Goal: Task Accomplishment & Management: Use online tool/utility

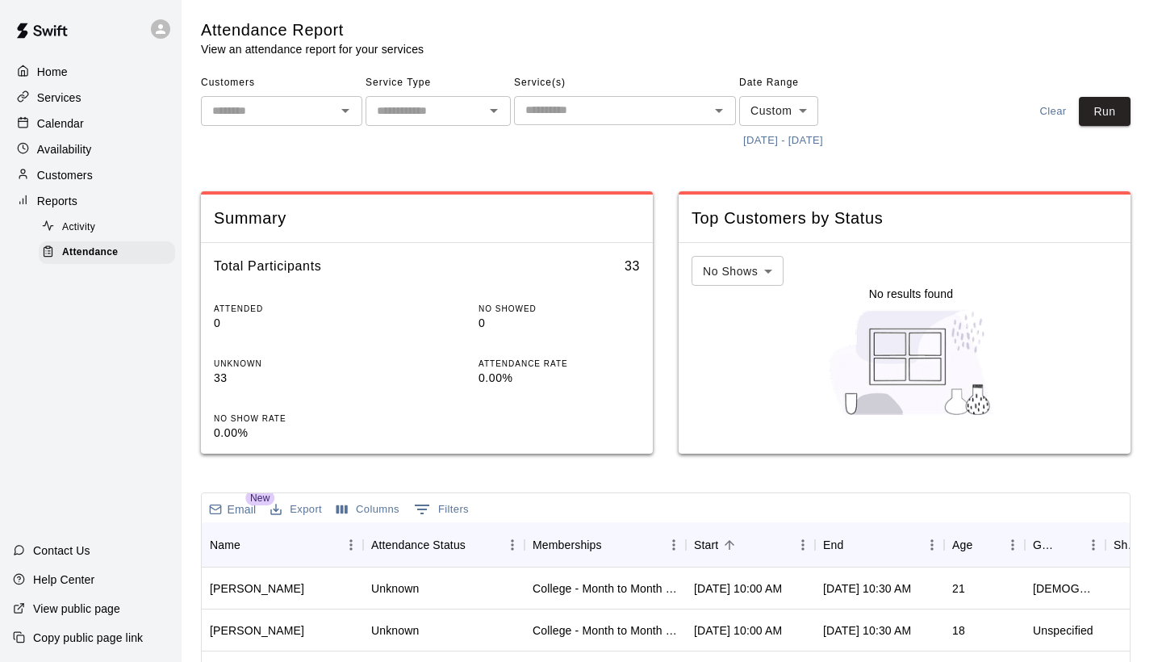
scroll to position [52, 0]
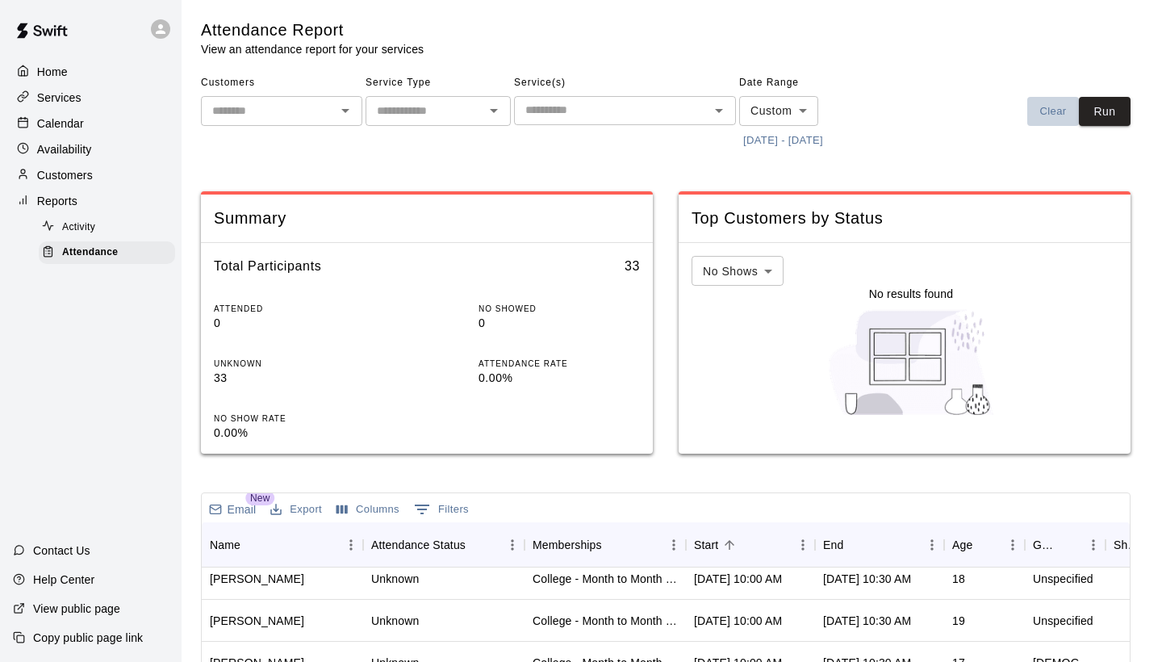
click at [1076, 111] on button "Clear" at bounding box center [1053, 112] width 52 height 30
type input "****"
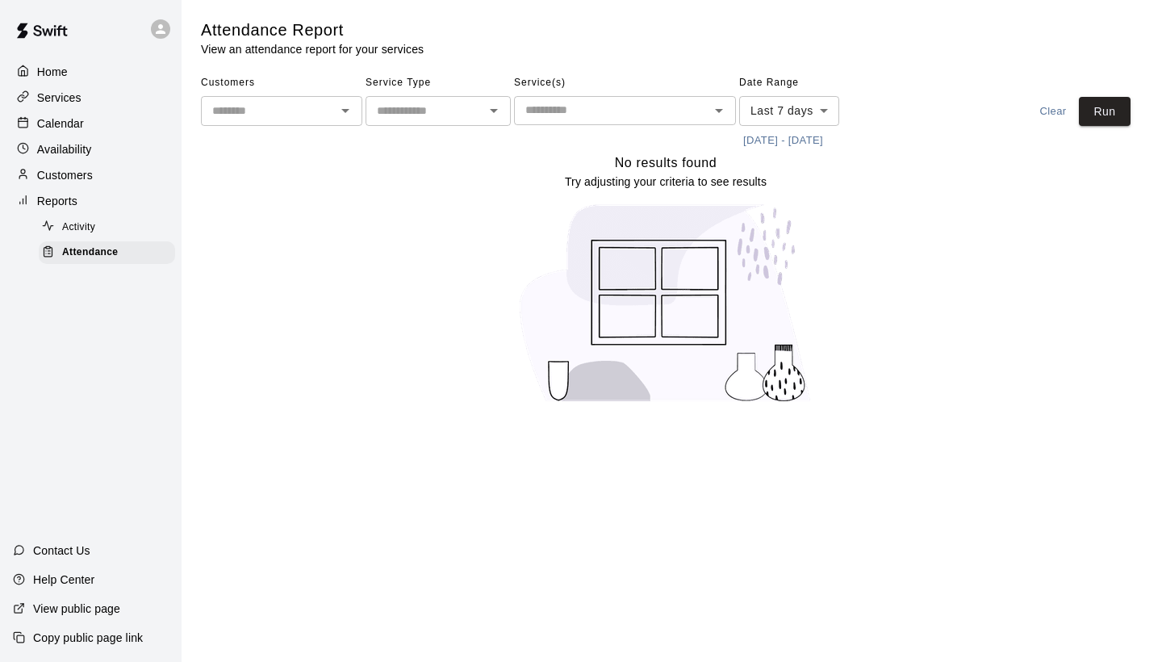
click at [826, 134] on button "[DATE] - [DATE]" at bounding box center [783, 140] width 88 height 25
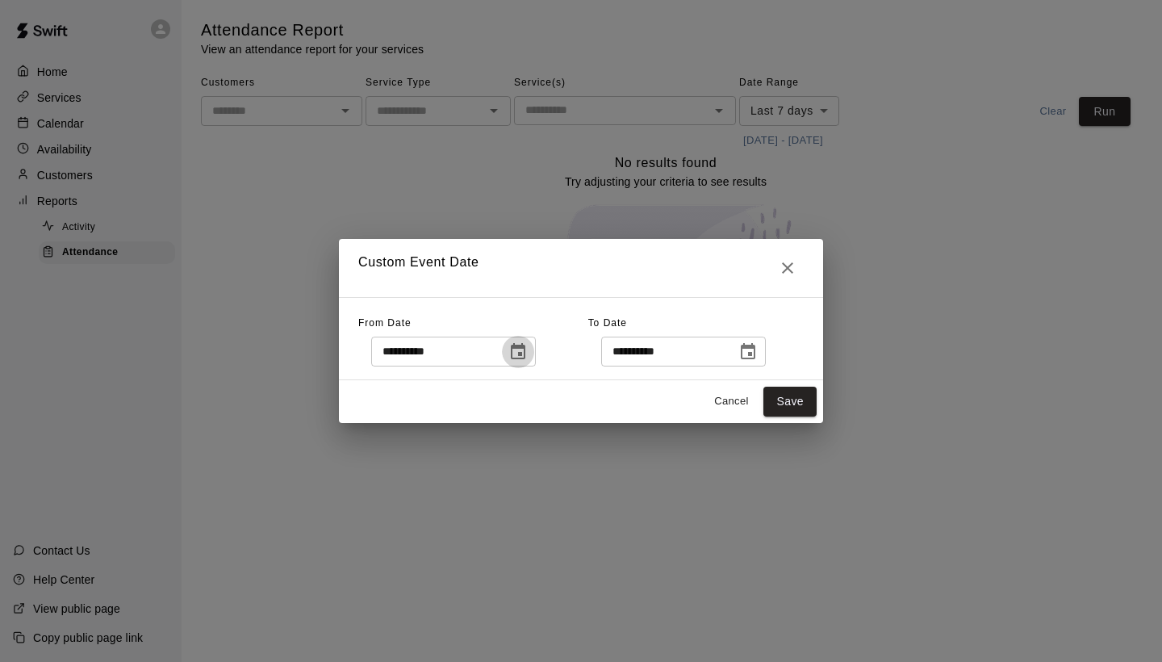
click at [525, 344] on icon "Choose date, selected date is Aug 5, 2025" at bounding box center [517, 351] width 19 height 19
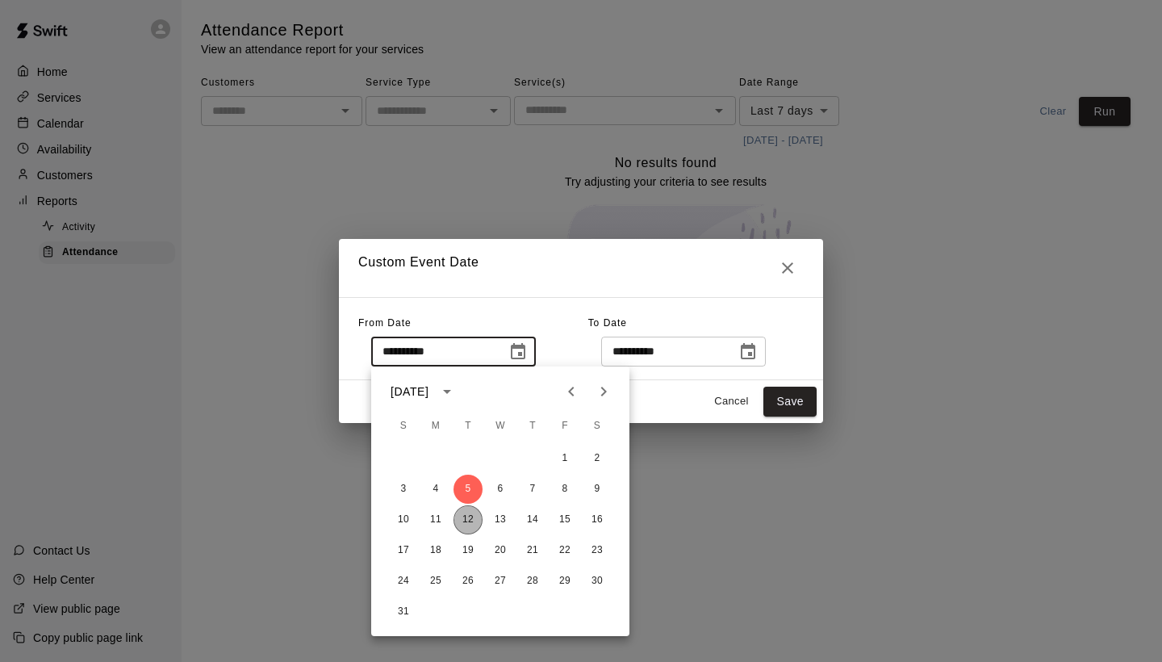
click at [466, 511] on button "12" at bounding box center [468, 519] width 29 height 29
type input "**********"
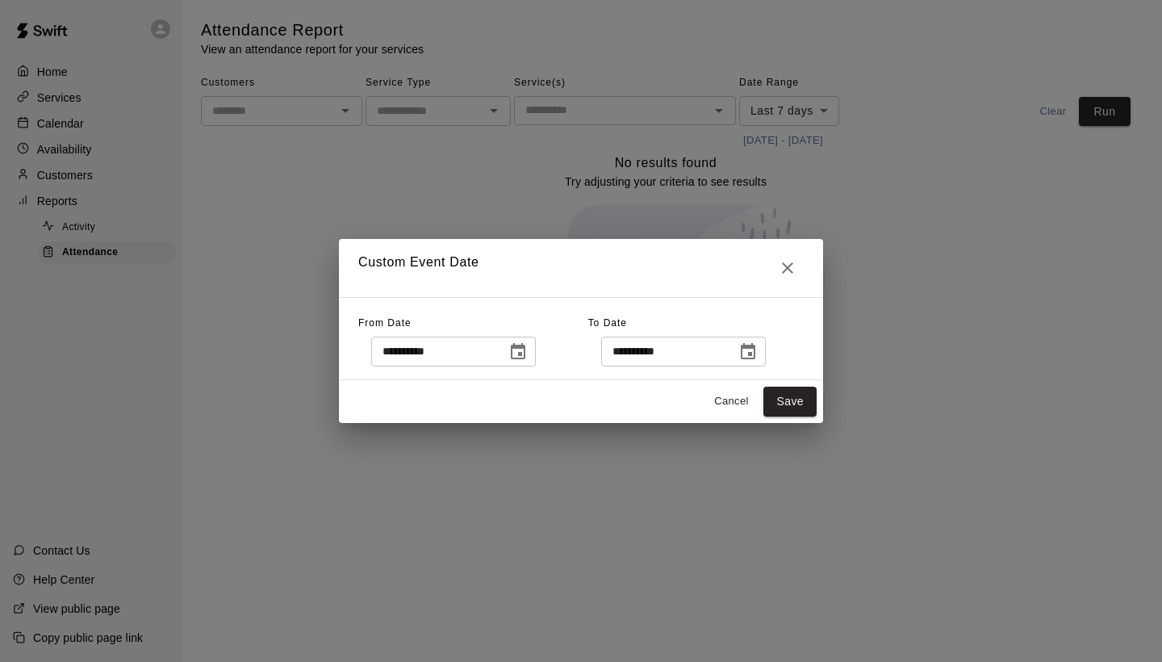
click at [822, 400] on div "Cancel Save" at bounding box center [581, 401] width 484 height 43
click at [799, 401] on button "Save" at bounding box center [789, 402] width 53 height 30
type input "******"
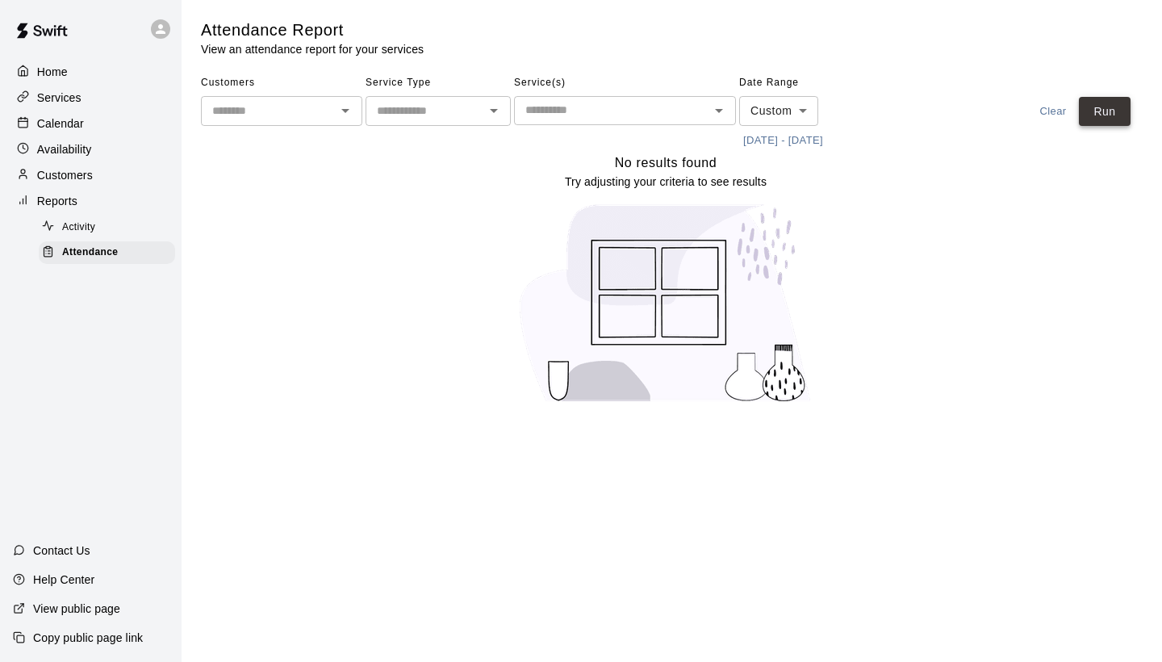
click at [1107, 111] on button "Run" at bounding box center [1105, 112] width 52 height 30
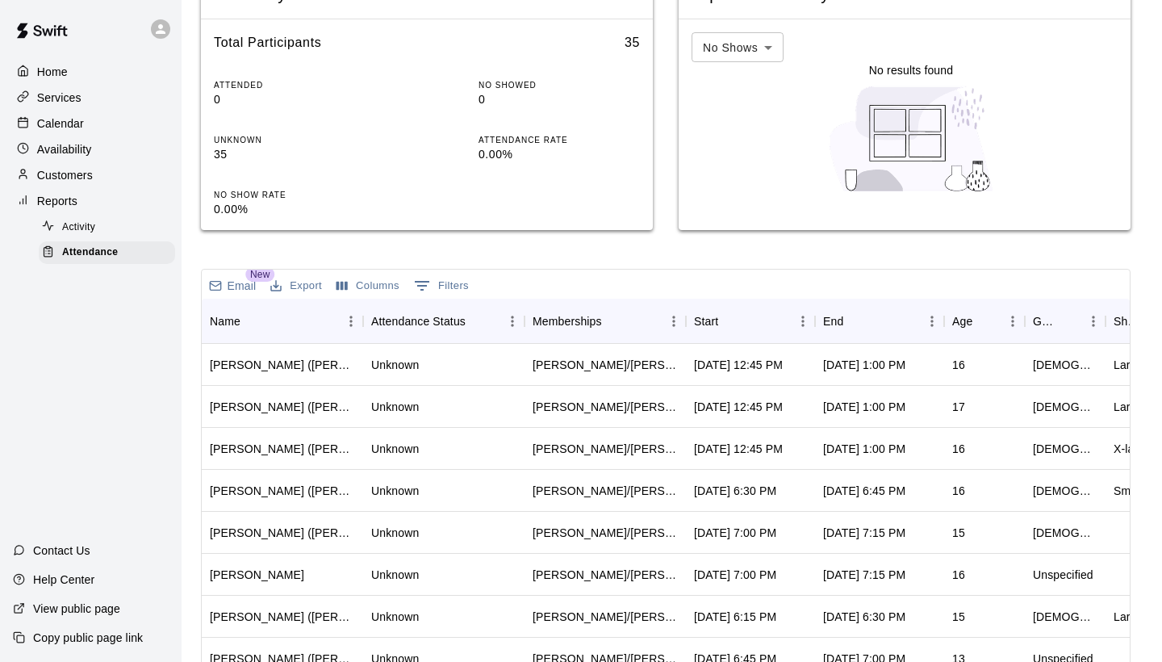
scroll to position [220, 0]
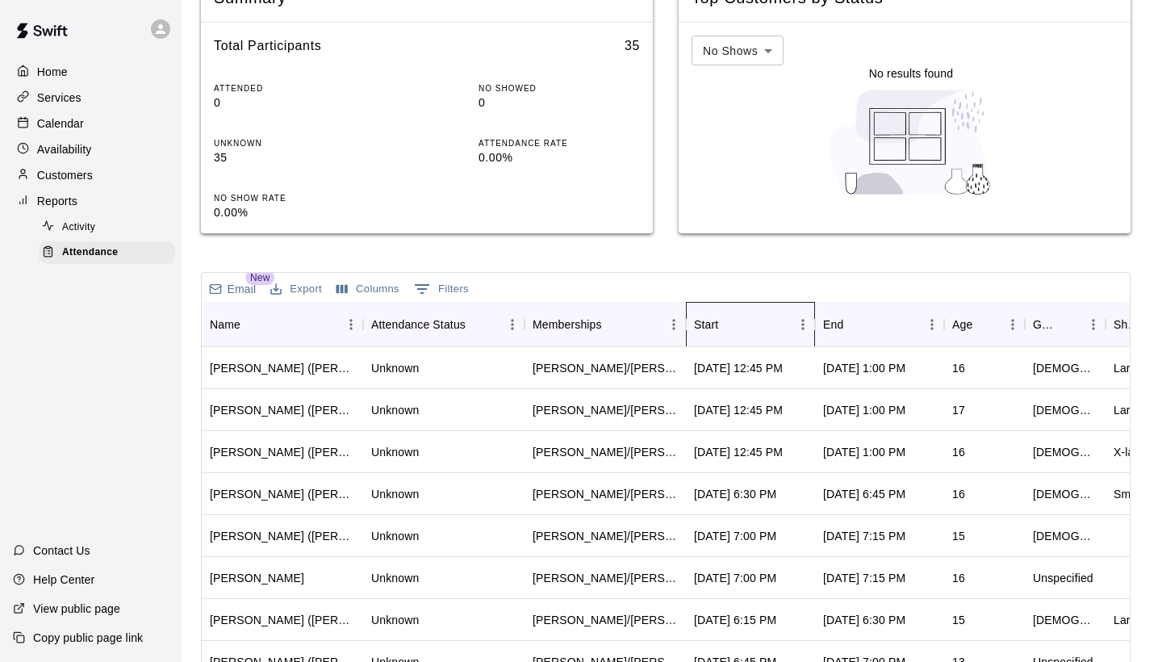
click at [760, 321] on div "Start" at bounding box center [742, 324] width 97 height 45
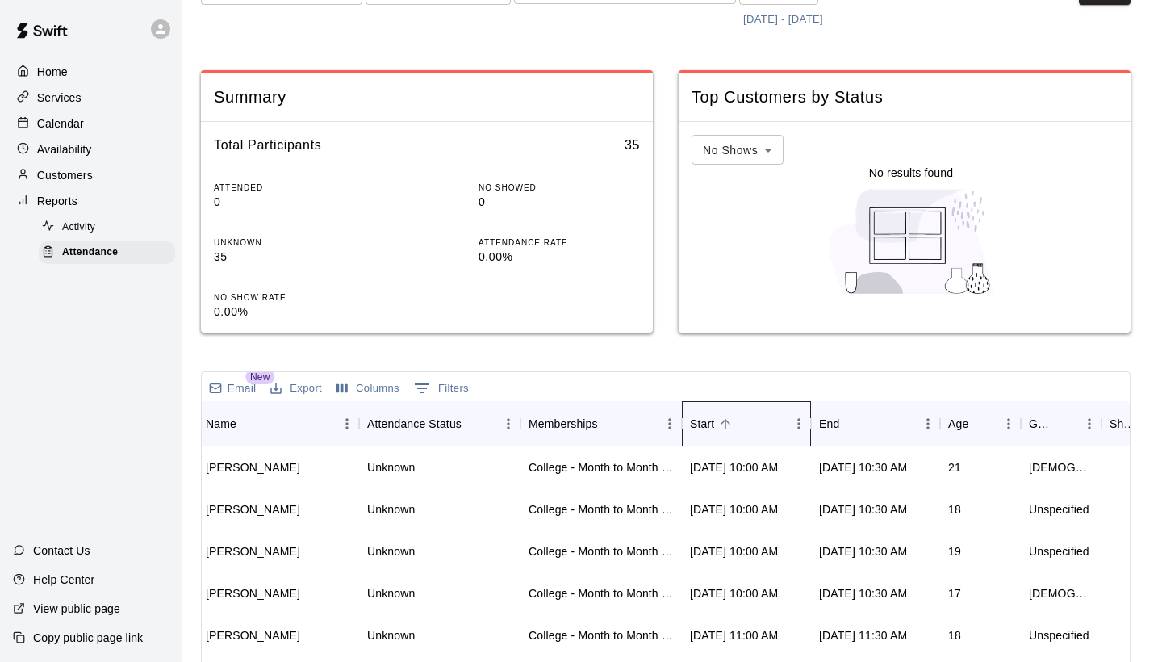
scroll to position [118, 0]
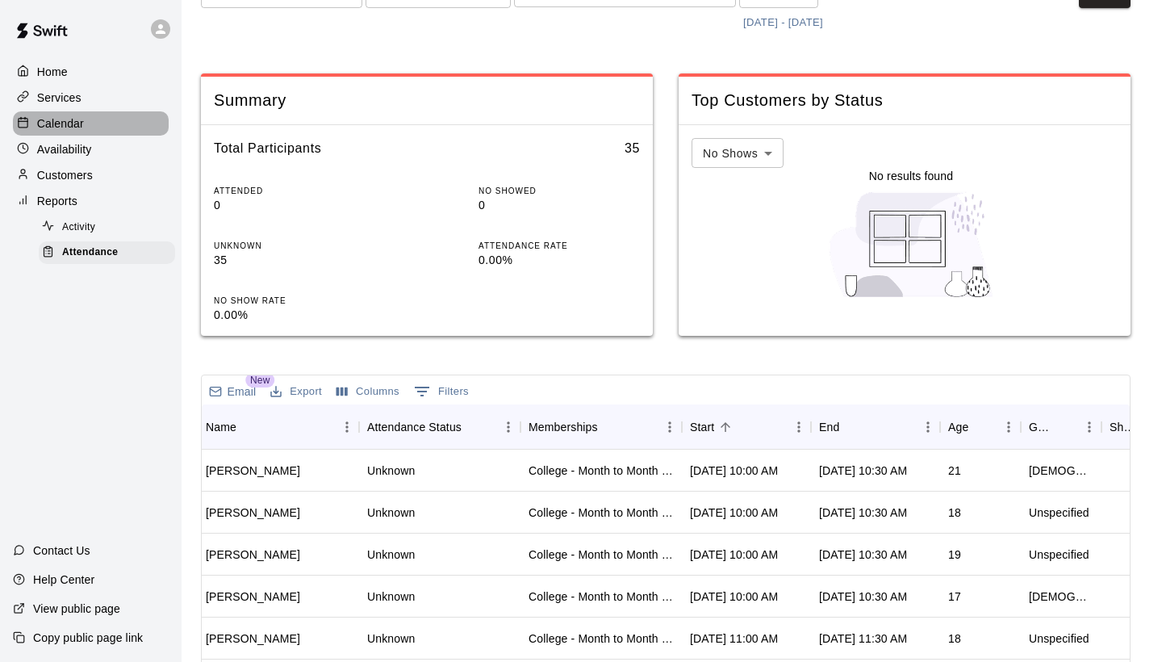
click at [64, 121] on p "Calendar" at bounding box center [60, 123] width 47 height 16
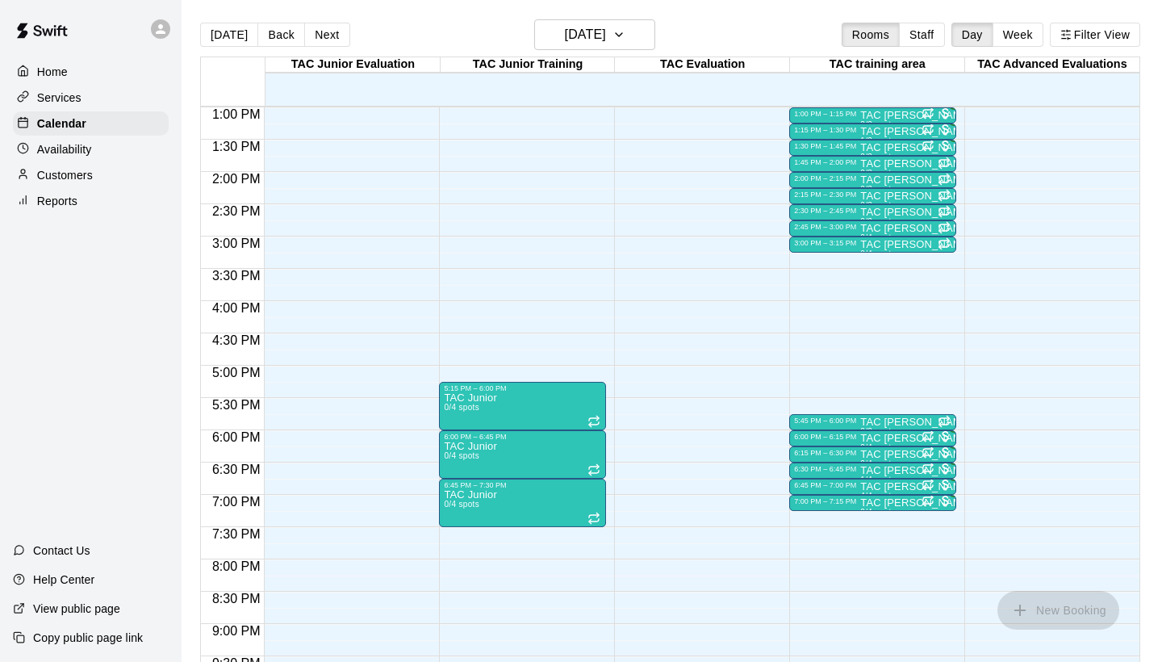
scroll to position [821, 0]
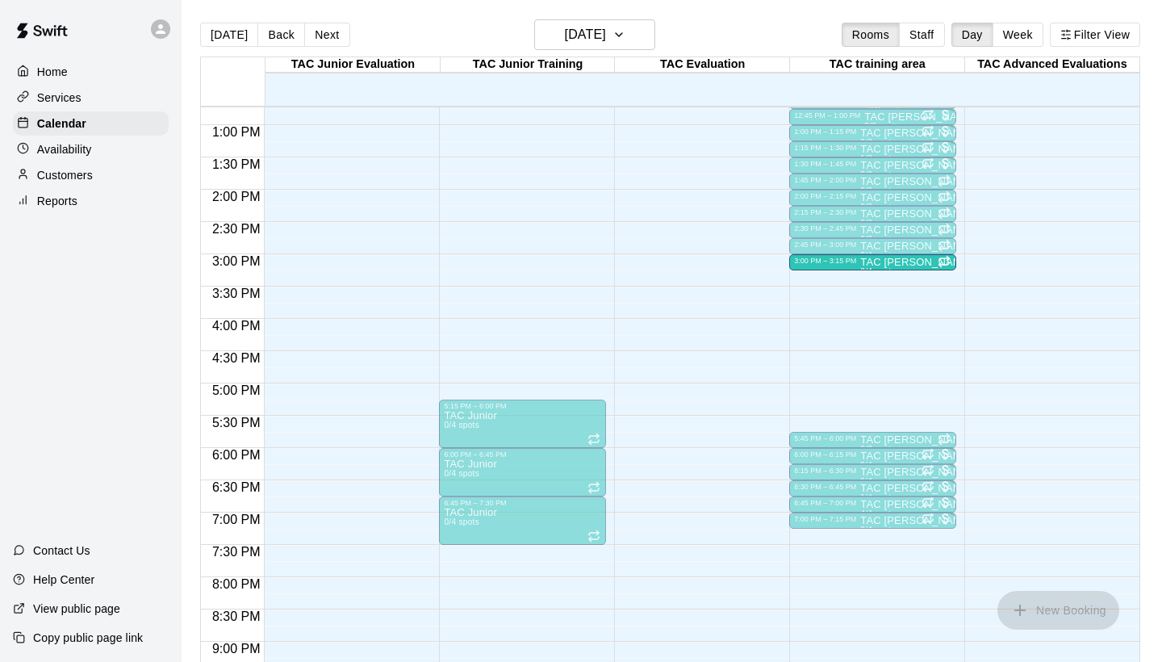
drag, startPoint x: 900, startPoint y: 264, endPoint x: 860, endPoint y: 266, distance: 39.6
drag, startPoint x: 813, startPoint y: 265, endPoint x: 830, endPoint y: 291, distance: 30.9
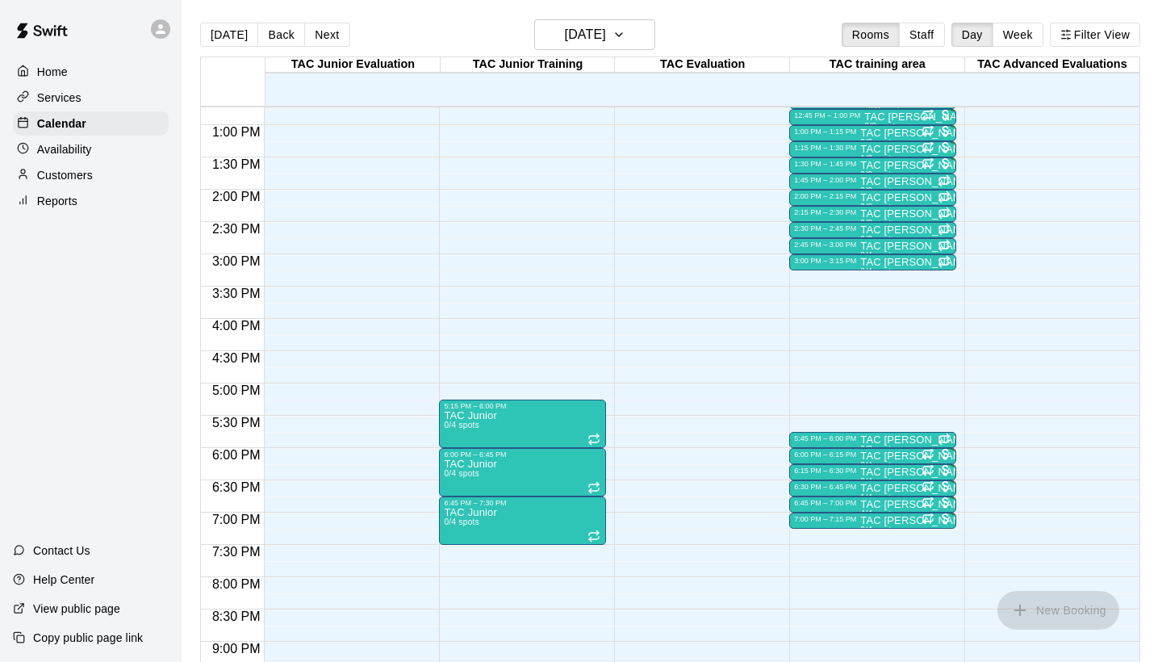
click at [845, 268] on div "3:00 PM – 3:15 PM TAC [PERSON_NAME]/[PERSON_NAME] 0/4 spots" at bounding box center [872, 262] width 167 height 16
click at [844, 254] on div "2:45 PM – 3:00 PM TAC [PERSON_NAME]/[PERSON_NAME] 0/4 spots" at bounding box center [872, 246] width 167 height 16
click at [944, 261] on icon "Recurring event" at bounding box center [944, 261] width 13 height 13
click at [811, 261] on div "3:00 PM – 3:15 PM" at bounding box center [827, 261] width 66 height 8
click at [807, 261] on div "3:00 PM – 3:15 PM" at bounding box center [827, 261] width 66 height 8
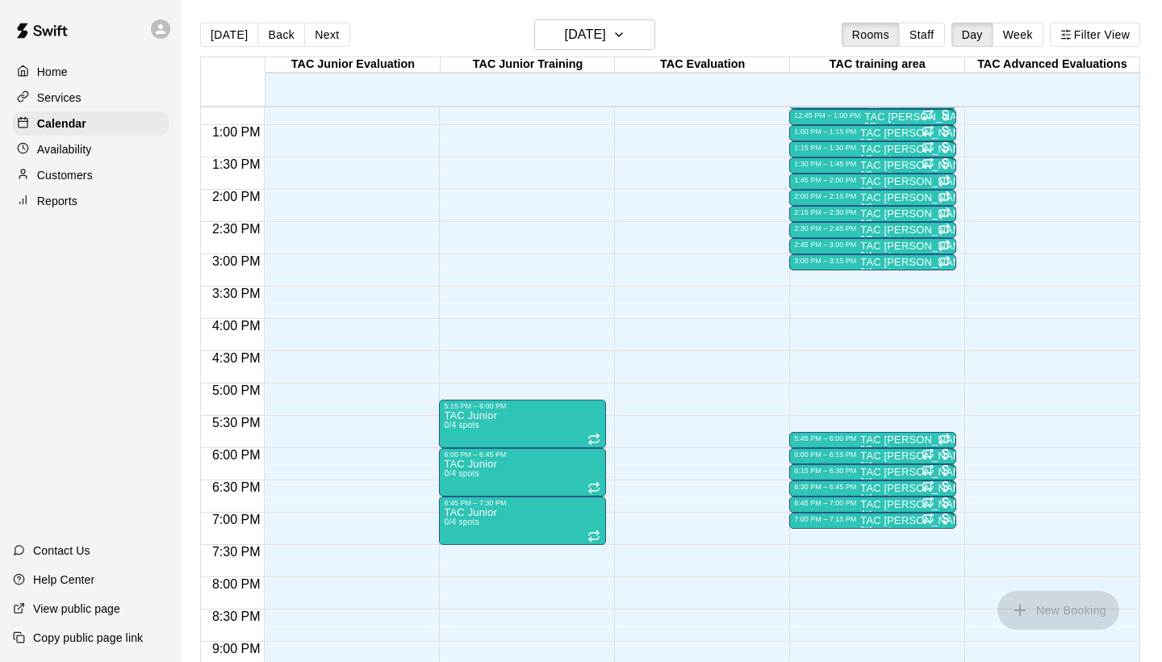
click at [807, 261] on div "3:00 PM – 3:15 PM" at bounding box center [827, 261] width 66 height 8
click at [815, 168] on div "1:30 PM – 1:45 PM" at bounding box center [827, 164] width 66 height 8
drag, startPoint x: 219, startPoint y: 33, endPoint x: 203, endPoint y: 33, distance: 16.1
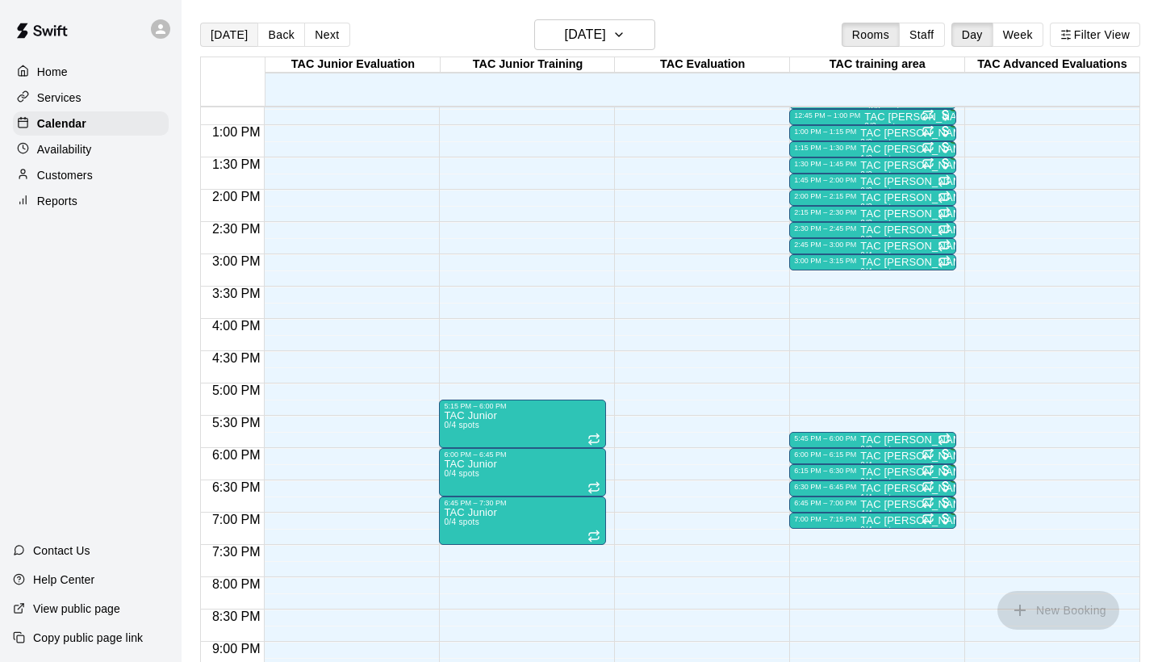
click at [203, 33] on button "[DATE]" at bounding box center [229, 35] width 58 height 24
click at [164, 26] on icon at bounding box center [160, 29] width 15 height 15
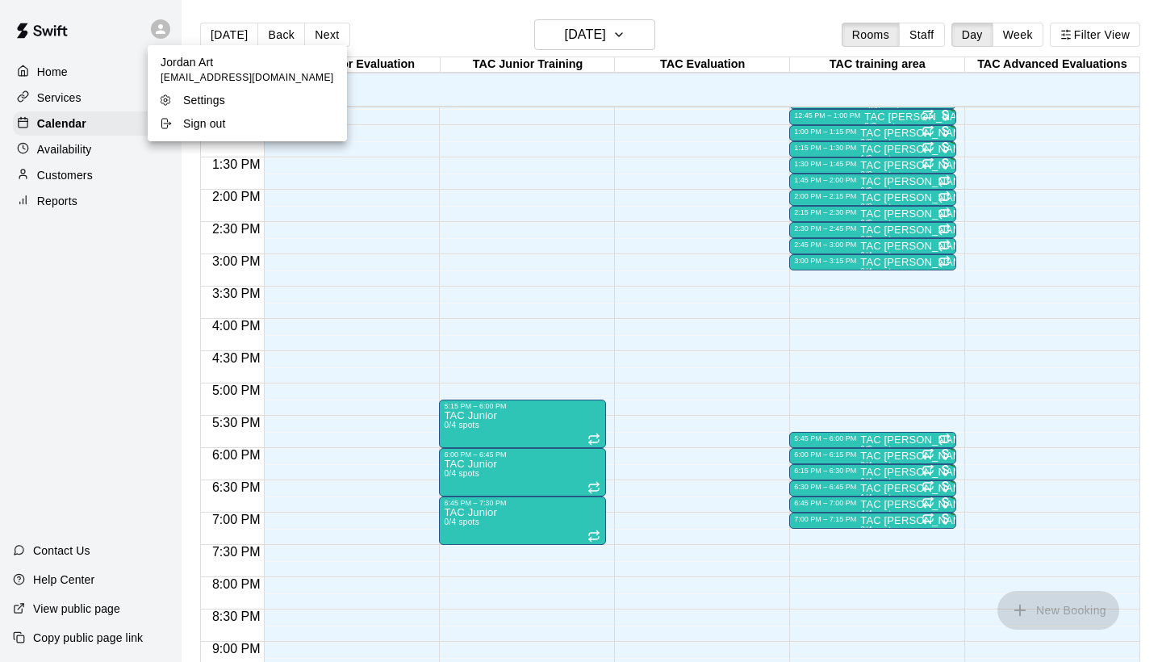
click at [111, 29] on div at bounding box center [581, 331] width 1162 height 662
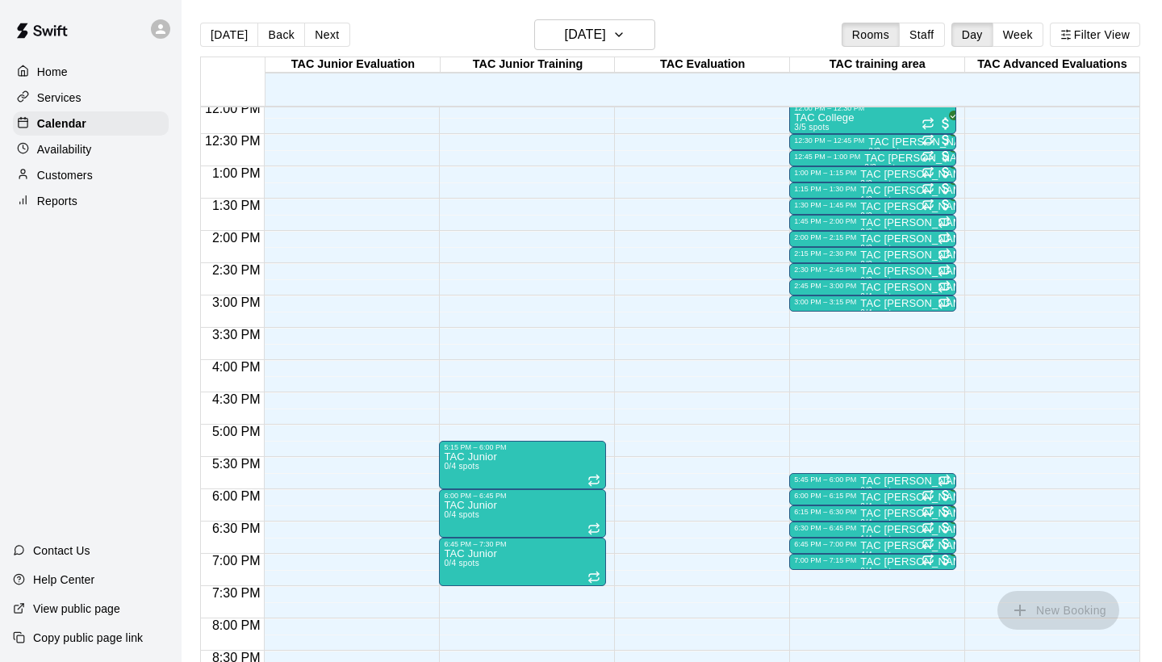
scroll to position [788, 0]
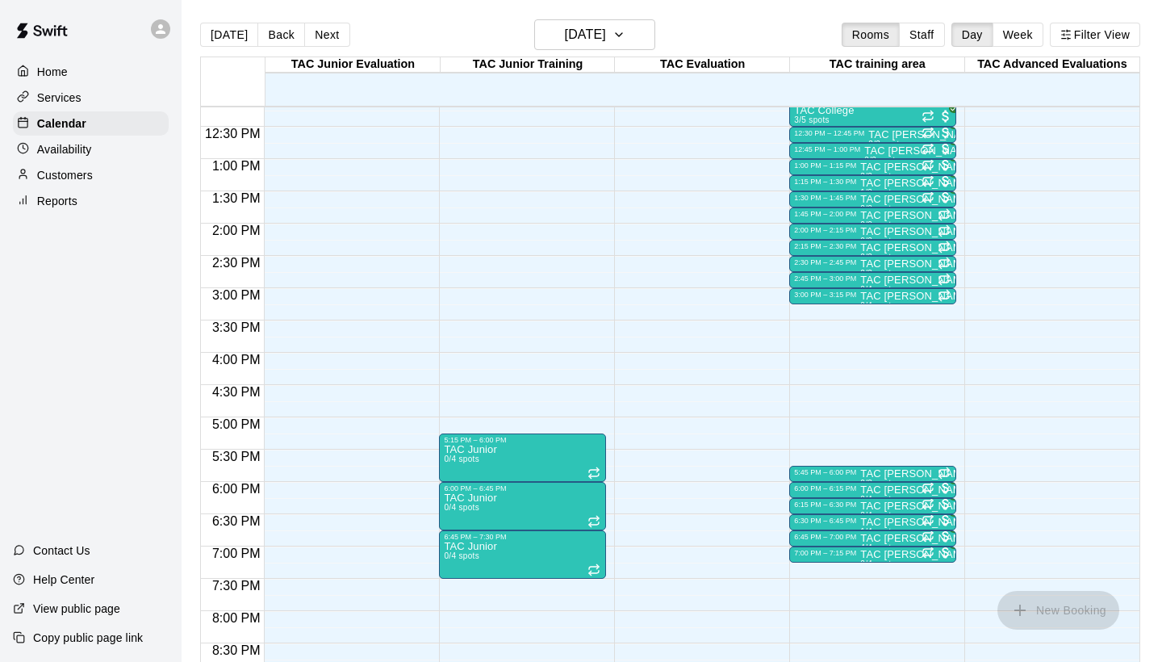
click at [41, 199] on p "Reports" at bounding box center [57, 201] width 40 height 16
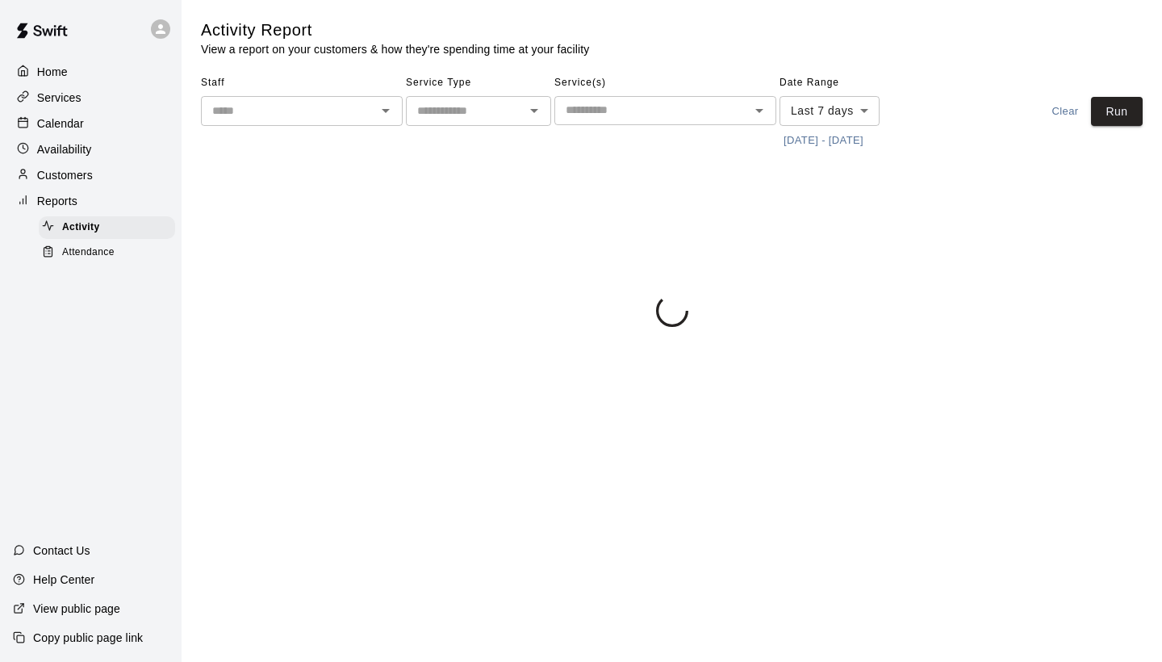
click at [80, 255] on span "Attendance" at bounding box center [88, 253] width 52 height 16
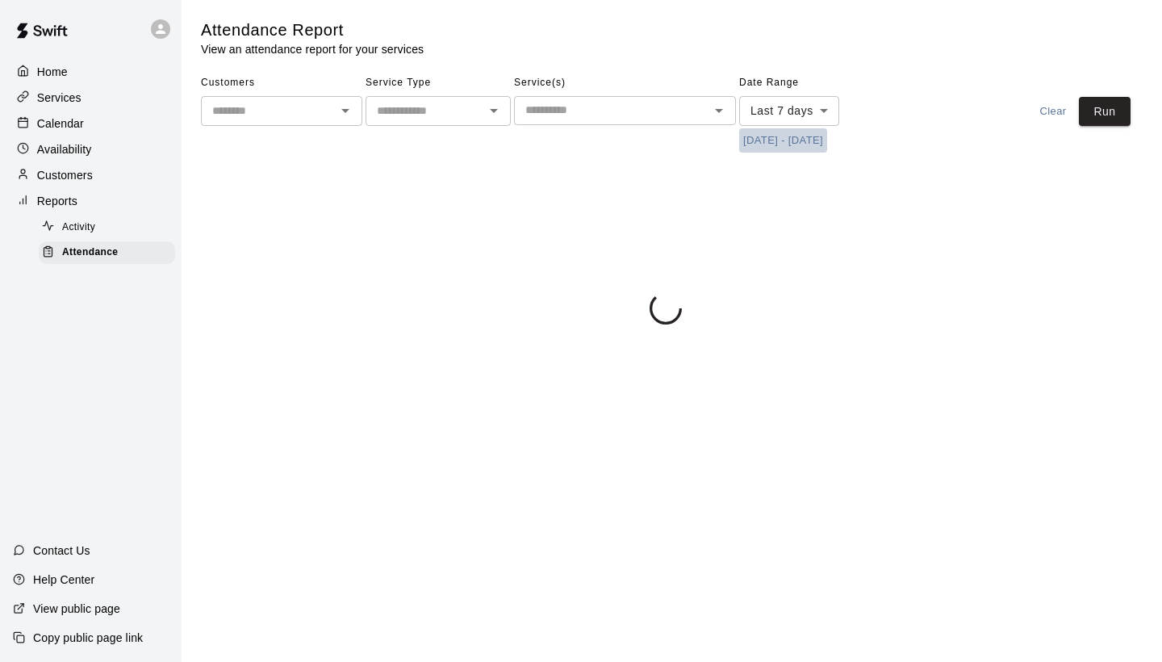
click at [817, 130] on button "[DATE] - [DATE]" at bounding box center [783, 140] width 88 height 25
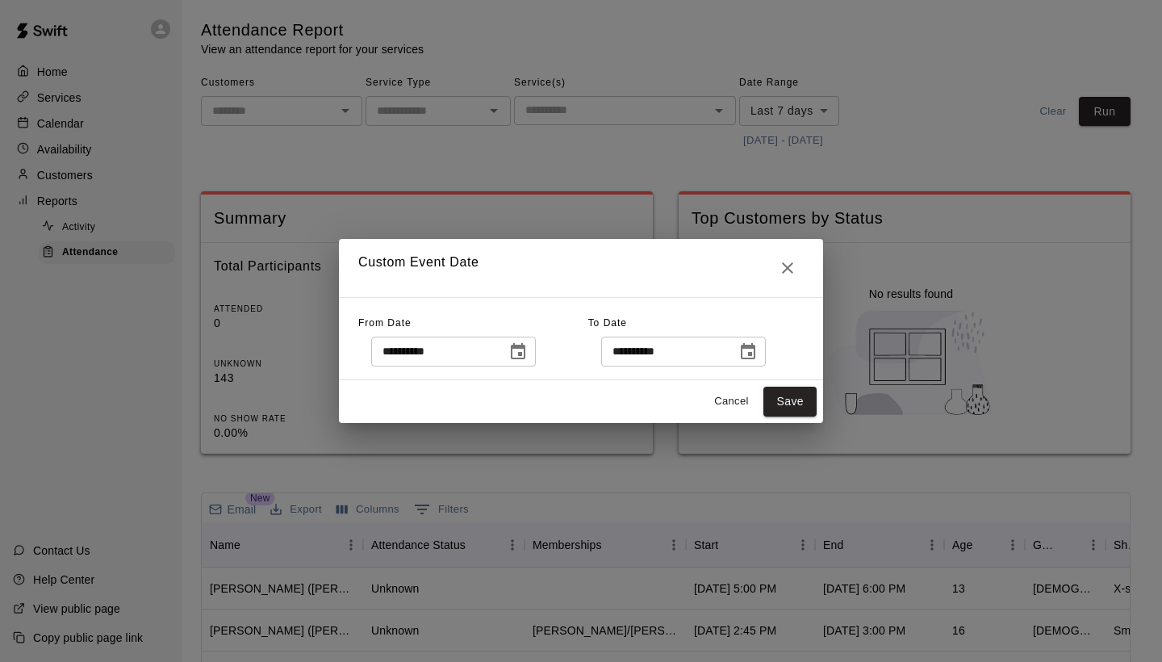
click at [518, 359] on icon "Choose date, selected date is Aug 5, 2025" at bounding box center [517, 351] width 19 height 19
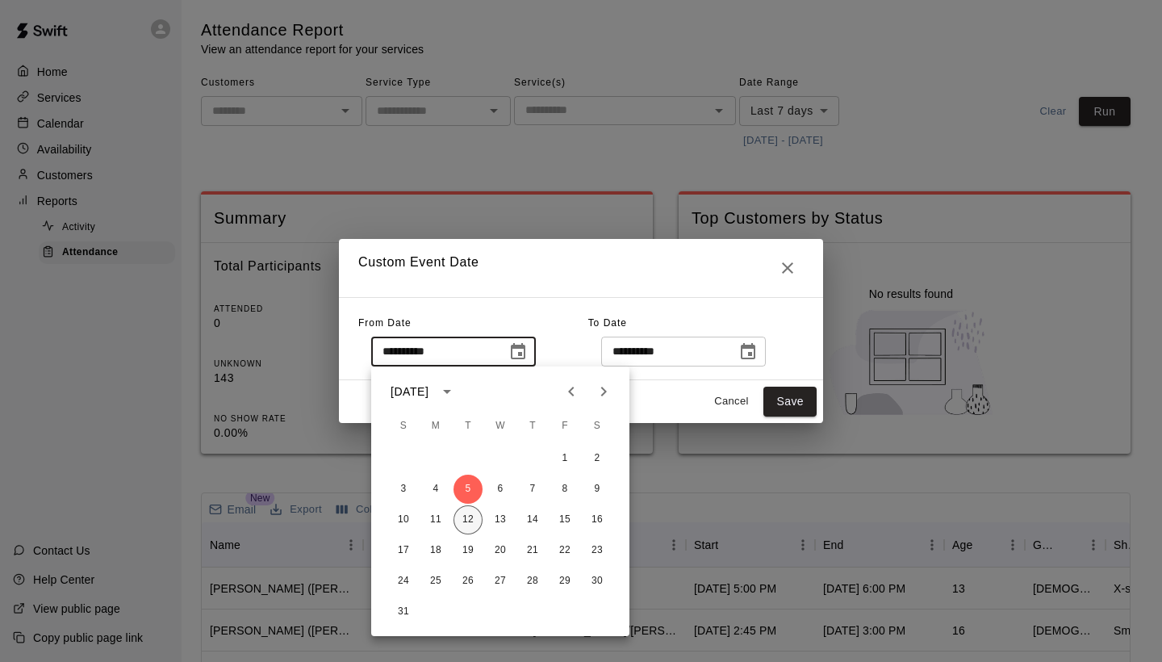
click at [468, 529] on button "12" at bounding box center [468, 519] width 29 height 29
type input "**********"
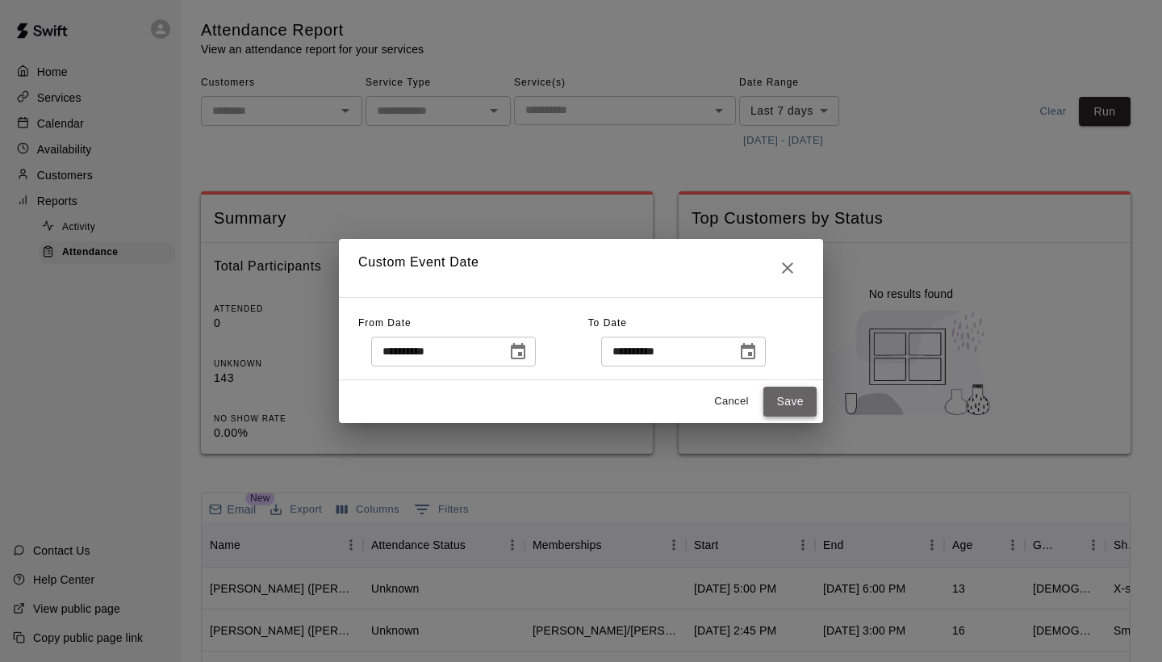
click at [798, 409] on button "Save" at bounding box center [789, 402] width 53 height 30
type input "******"
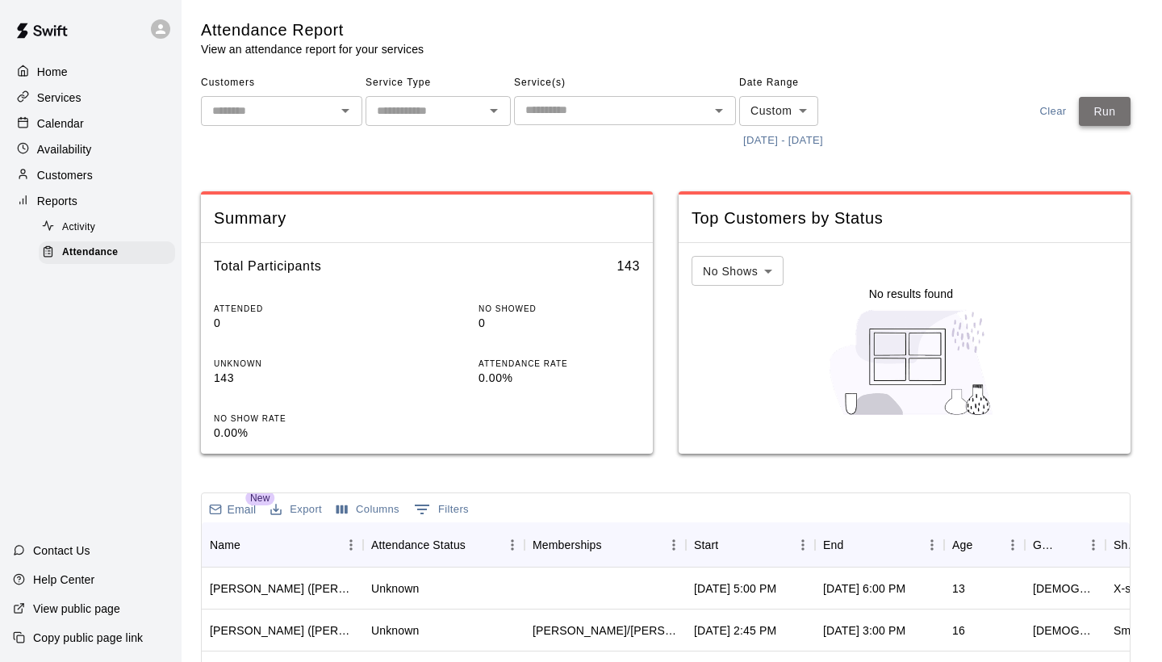
click at [1123, 105] on button "Run" at bounding box center [1105, 112] width 52 height 30
click at [753, 549] on div "Start" at bounding box center [742, 544] width 97 height 45
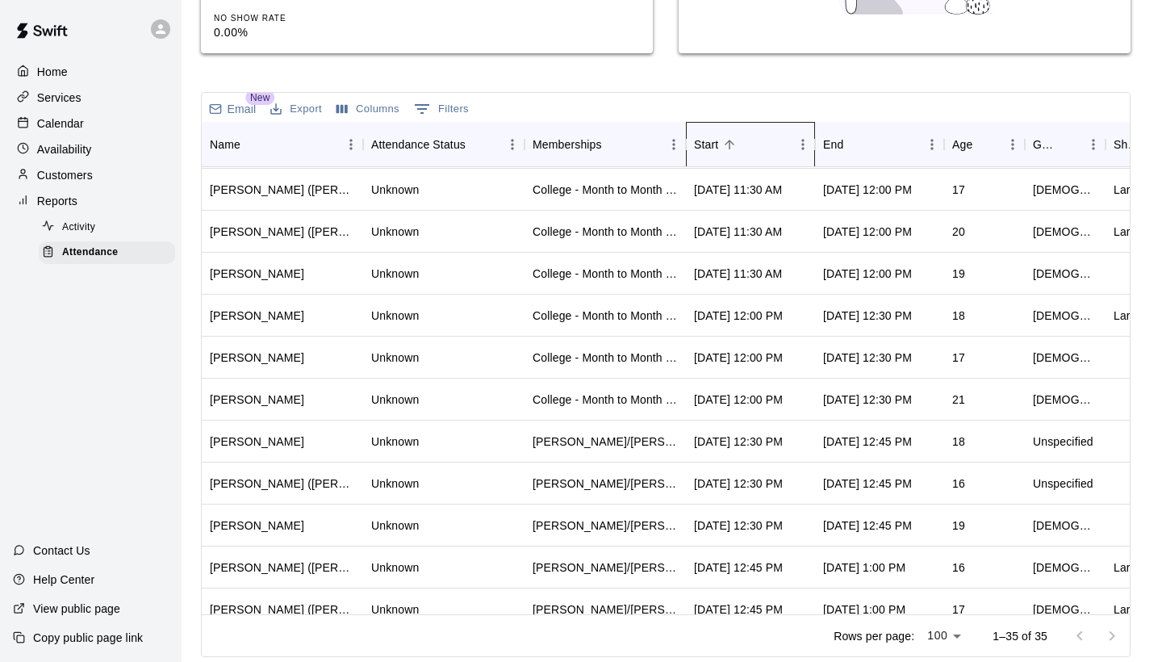
scroll to position [249, 0]
